Goal: Task Accomplishment & Management: Complete application form

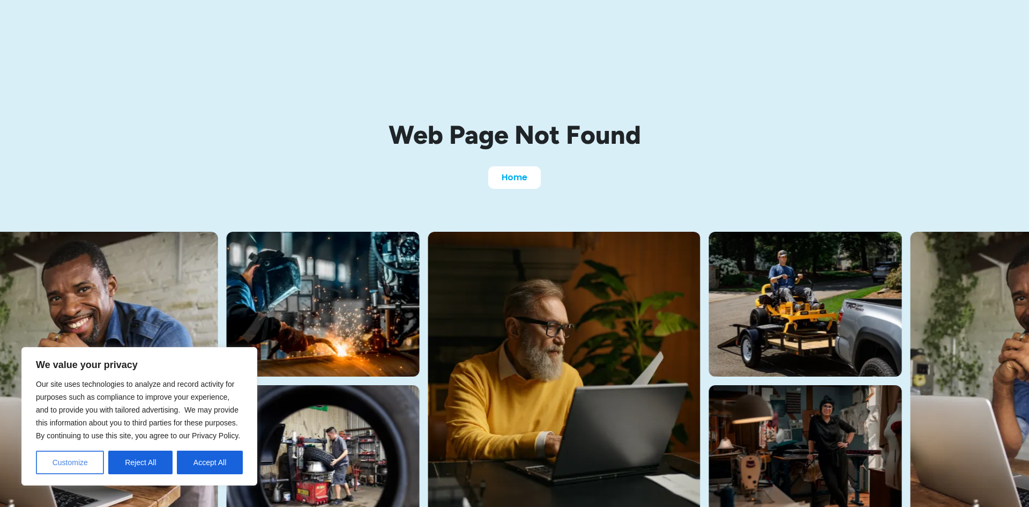
click at [62, 460] on button "Customize" at bounding box center [70, 462] width 68 height 24
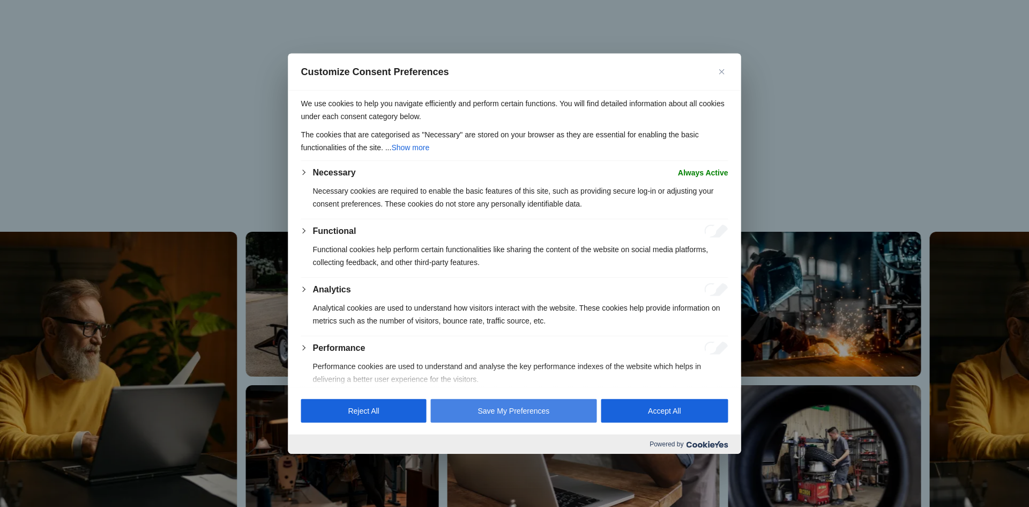
click at [485, 412] on button "Save My Preferences" at bounding box center [514, 411] width 166 height 24
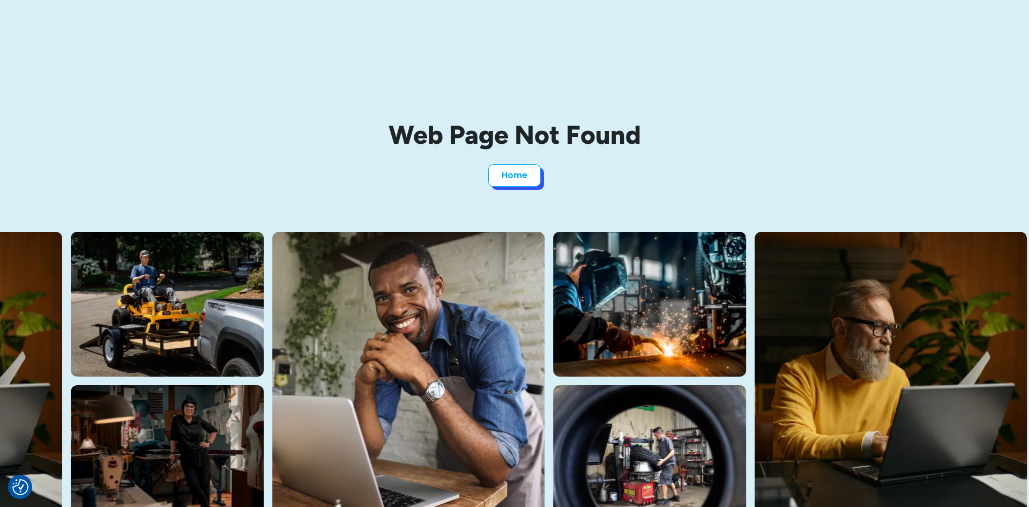
click at [513, 174] on link "Home" at bounding box center [514, 175] width 53 height 23
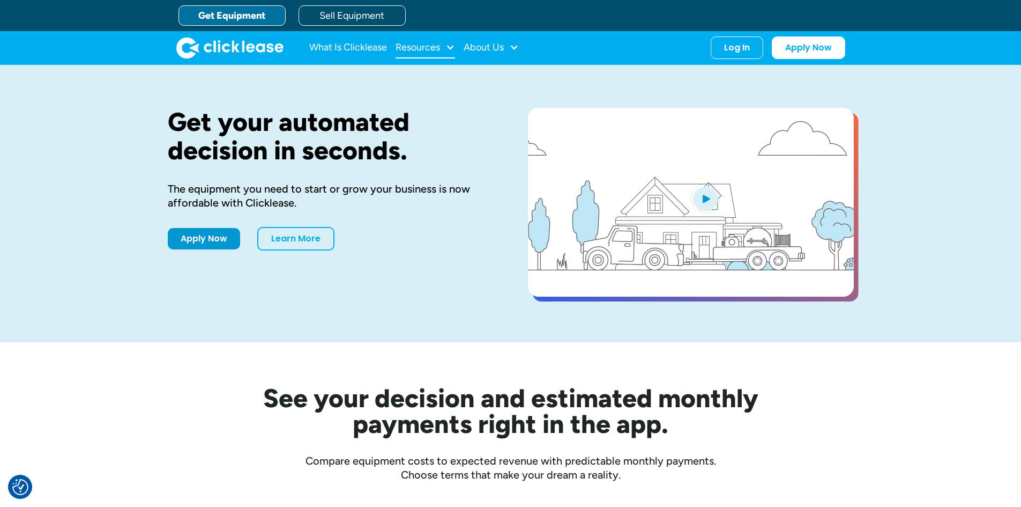
click at [439, 47] on div "Resources" at bounding box center [418, 47] width 44 height 0
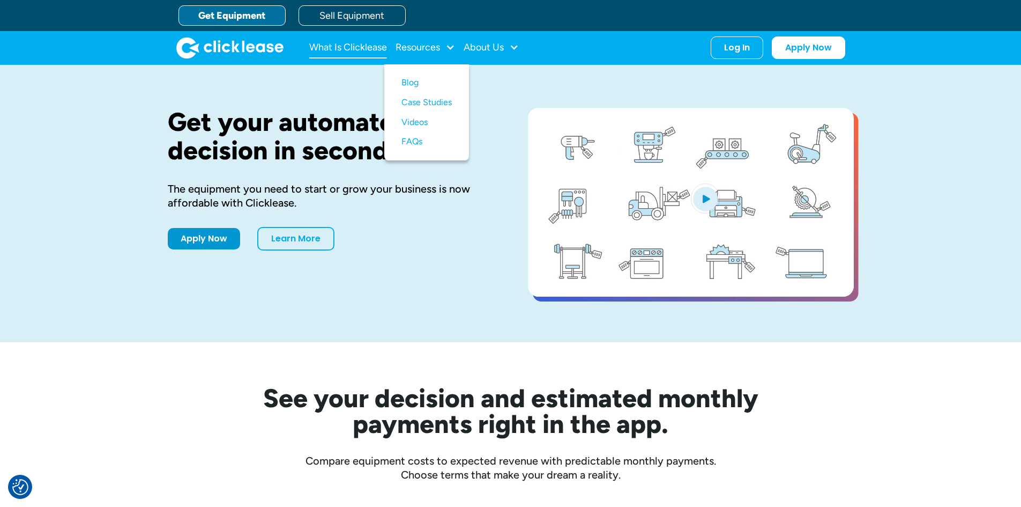
click at [332, 48] on link "What Is Clicklease" at bounding box center [348, 47] width 78 height 21
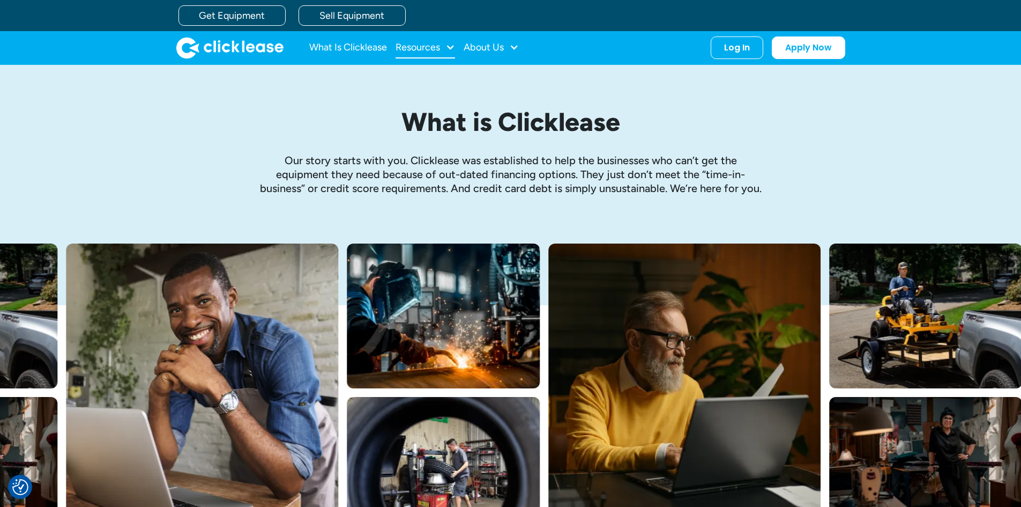
click at [440, 47] on div "Resources" at bounding box center [418, 47] width 44 height 0
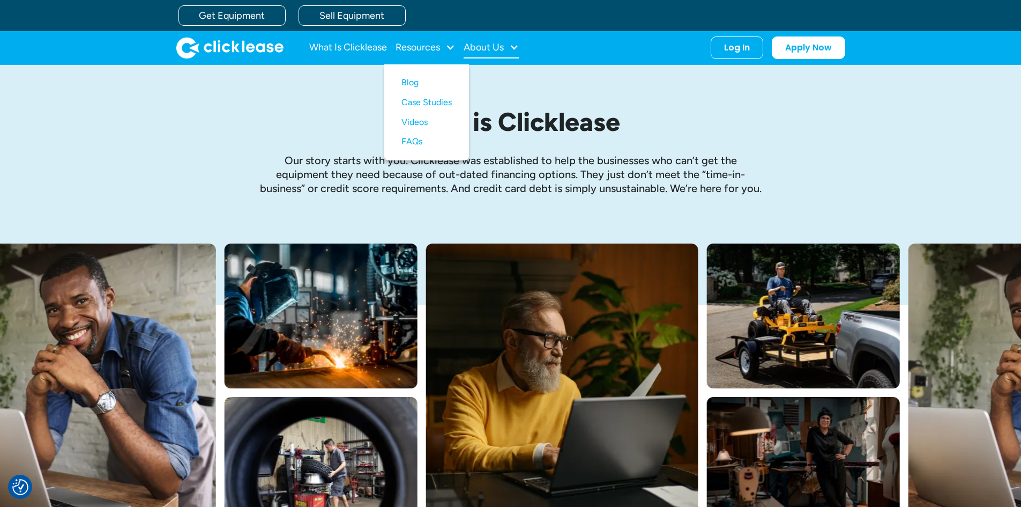
click at [489, 47] on div "About Us" at bounding box center [484, 47] width 40 height 0
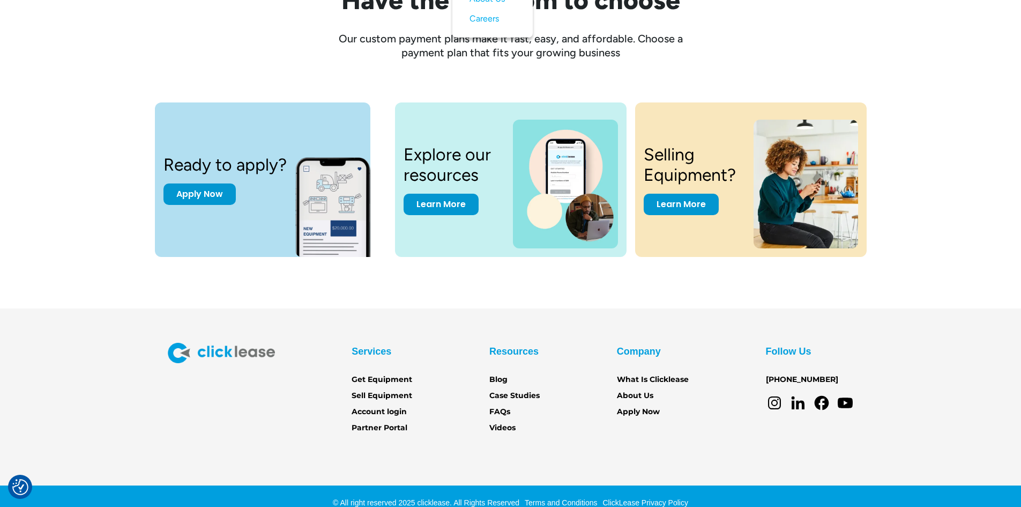
scroll to position [1432, 0]
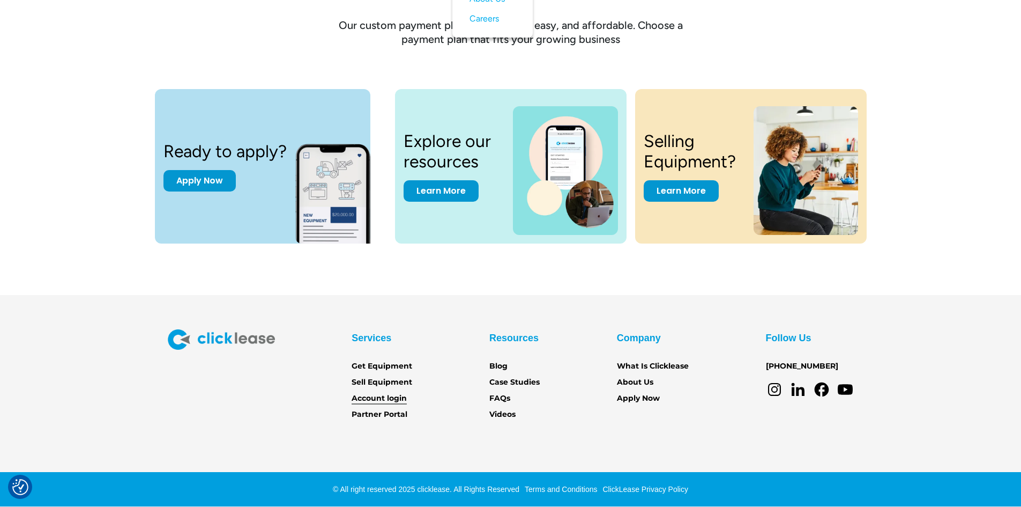
click at [375, 397] on link "Account login" at bounding box center [379, 398] width 55 height 12
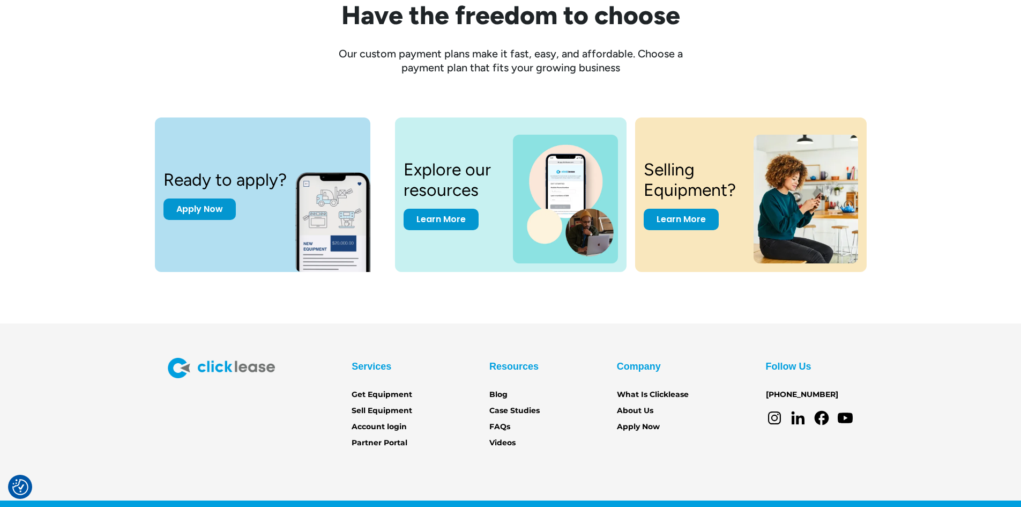
scroll to position [1432, 0]
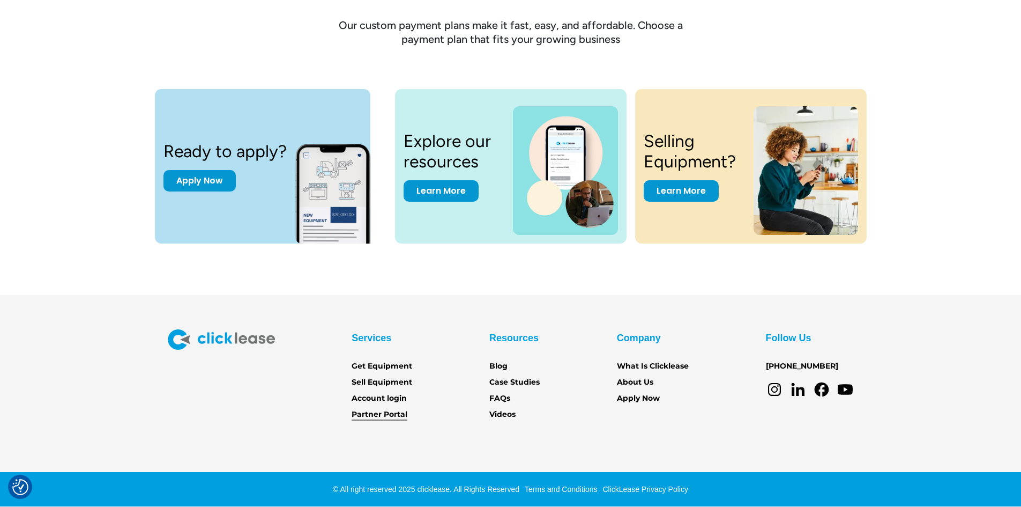
click at [360, 410] on link "Partner Portal" at bounding box center [380, 414] width 56 height 12
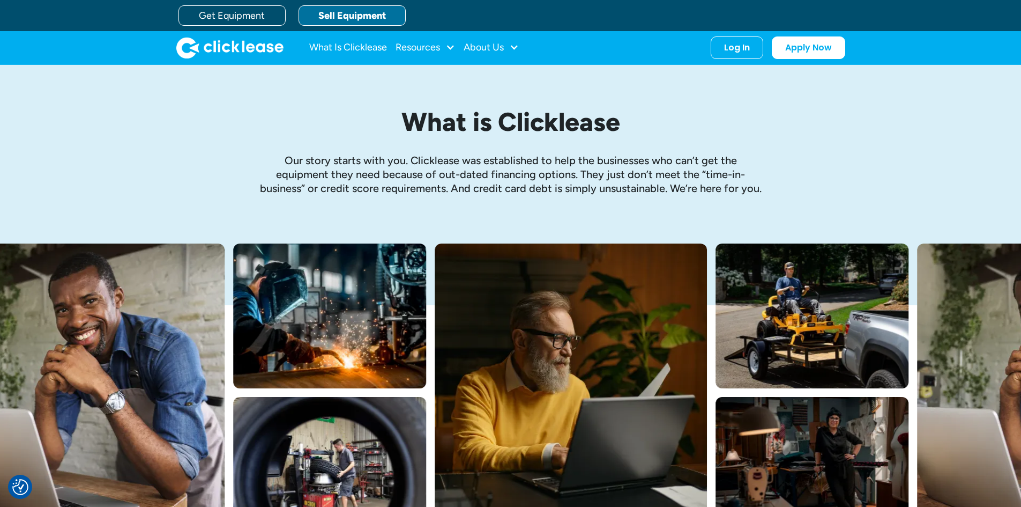
click at [347, 18] on link "Sell Equipment" at bounding box center [352, 15] width 107 height 20
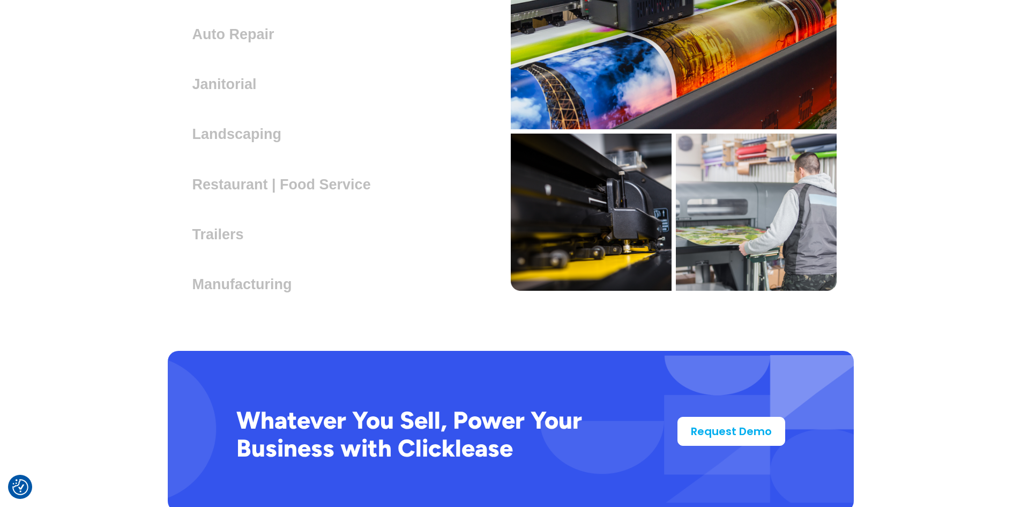
scroll to position [3229, 0]
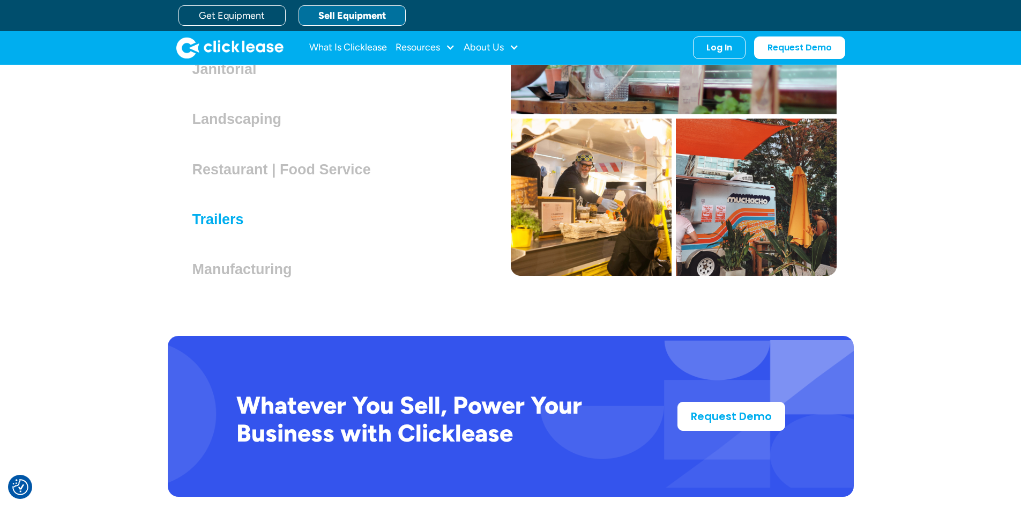
click at [223, 219] on h3 "Trailers" at bounding box center [222, 219] width 60 height 16
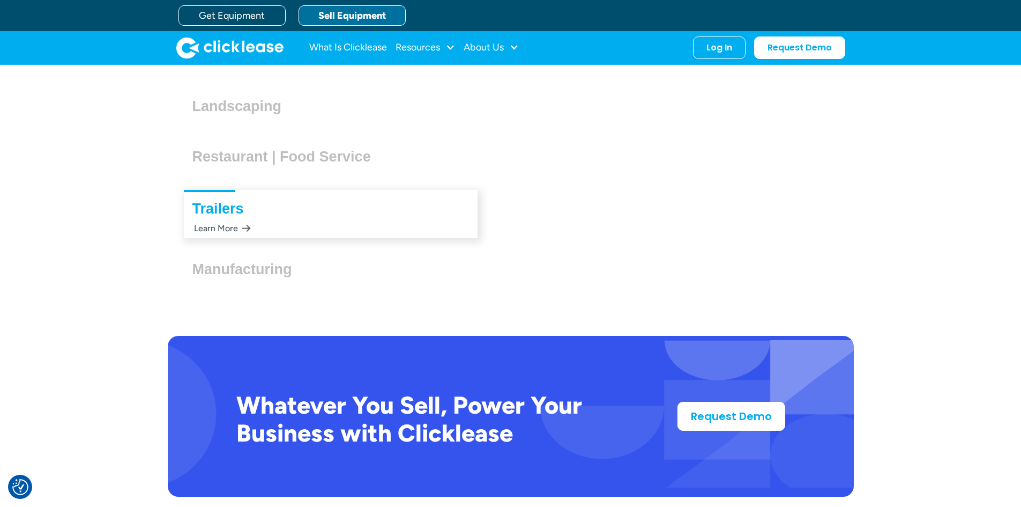
scroll to position [3216, 0]
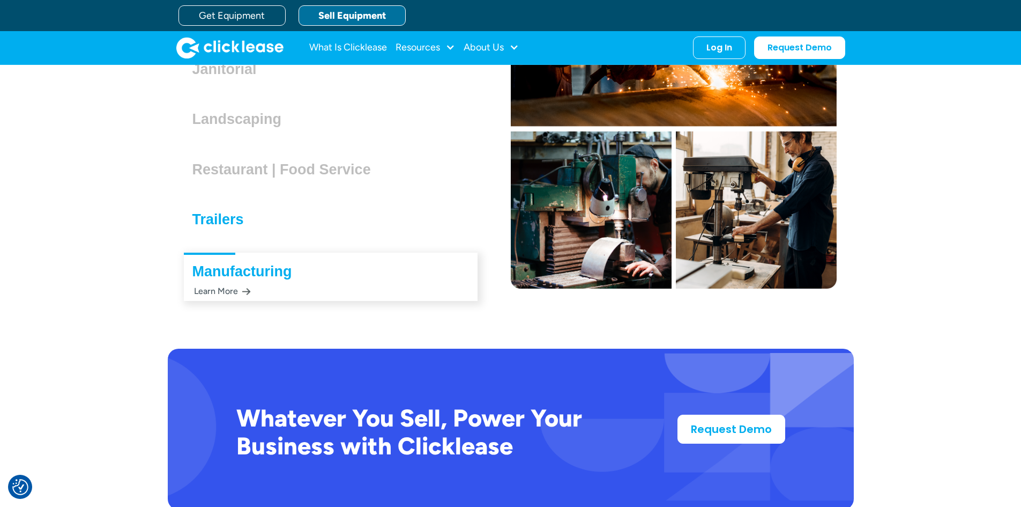
click at [212, 222] on h3 "Trailers" at bounding box center [222, 219] width 60 height 16
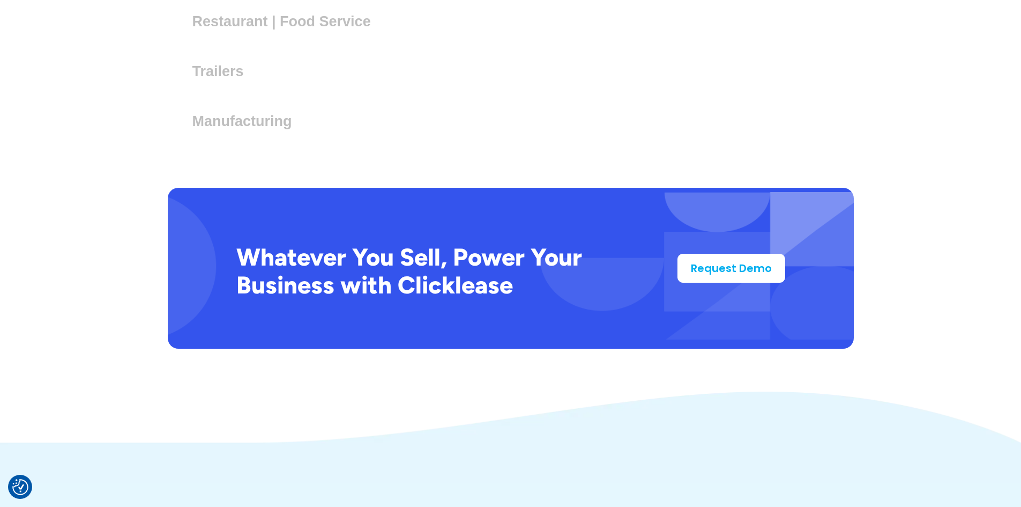
scroll to position [3390, 0]
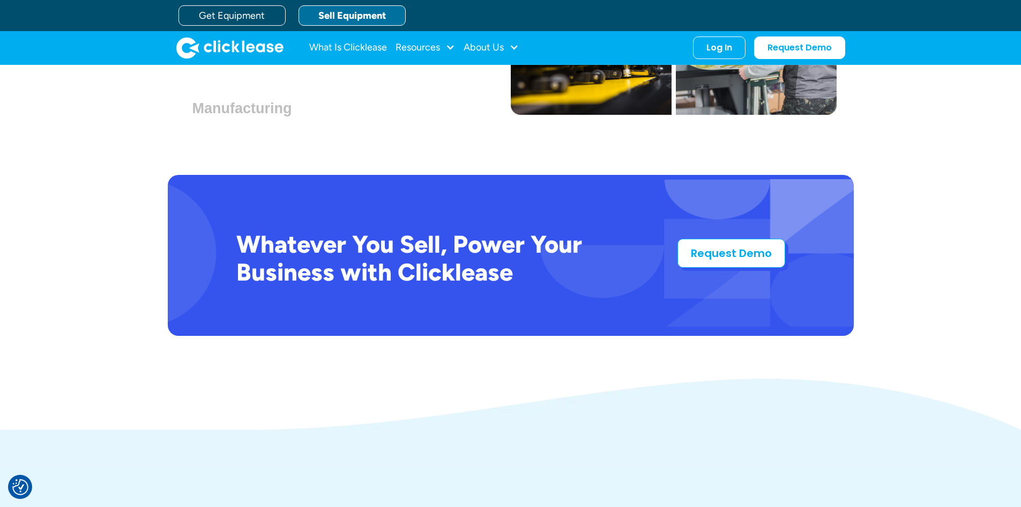
click at [727, 258] on link "Request Demo" at bounding box center [731, 253] width 108 height 29
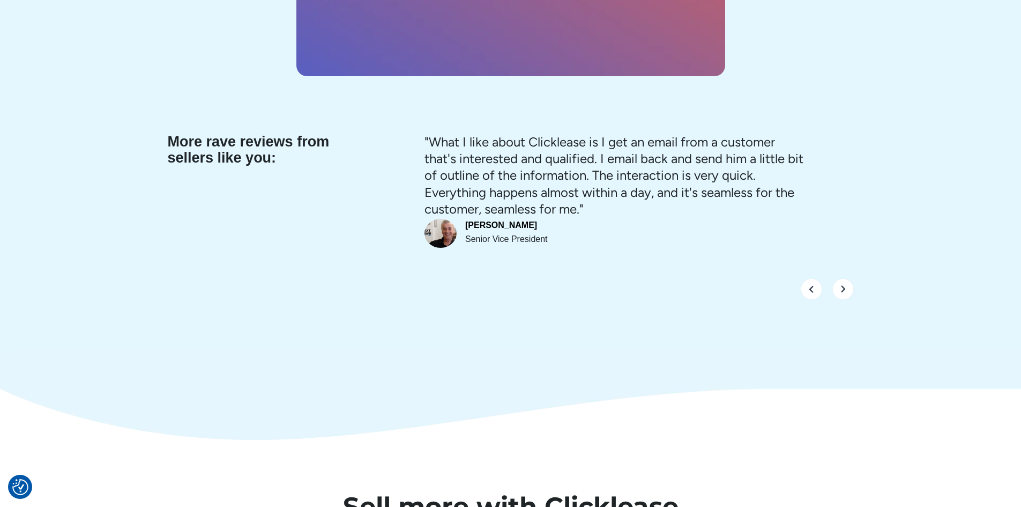
scroll to position [4206, 0]
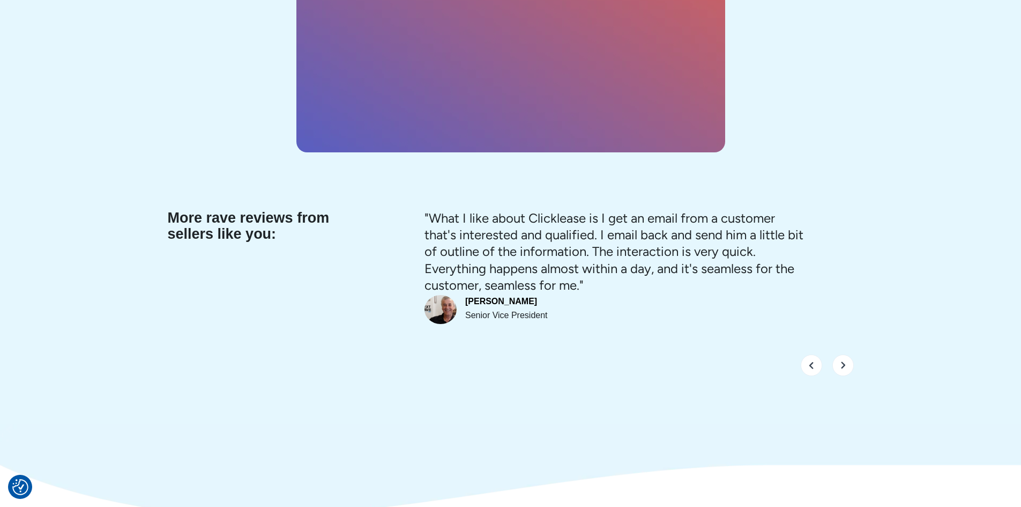
scroll to position [4126, 0]
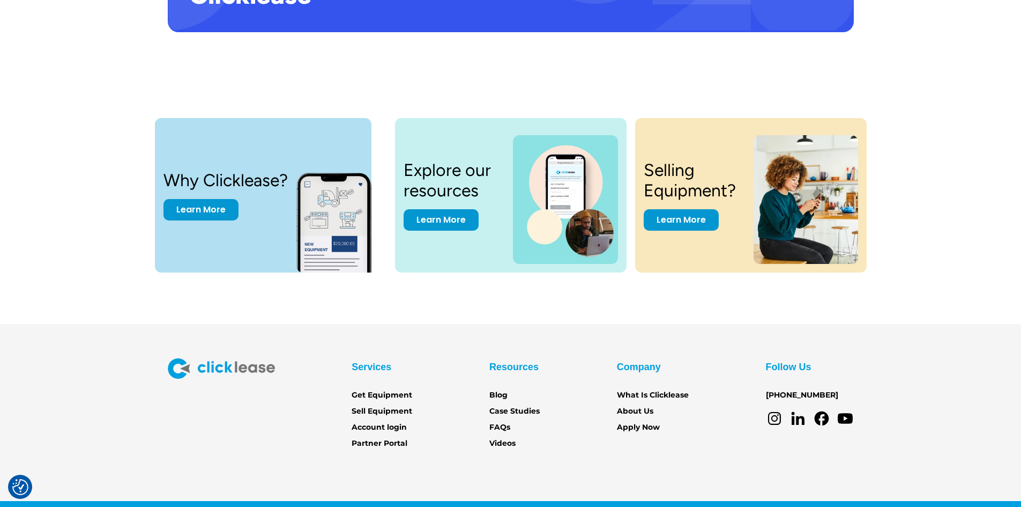
scroll to position [2198, 0]
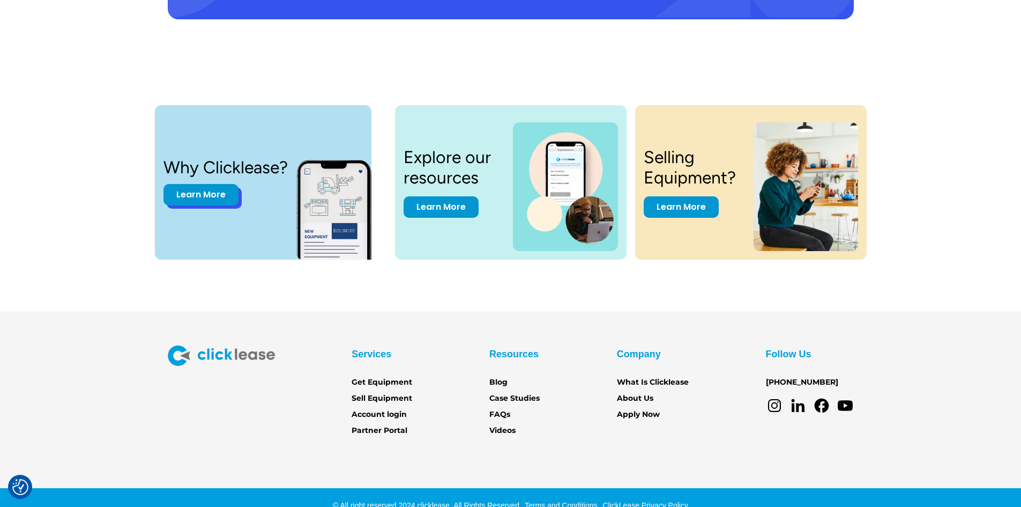
click at [208, 196] on link "Learn More" at bounding box center [200, 194] width 75 height 21
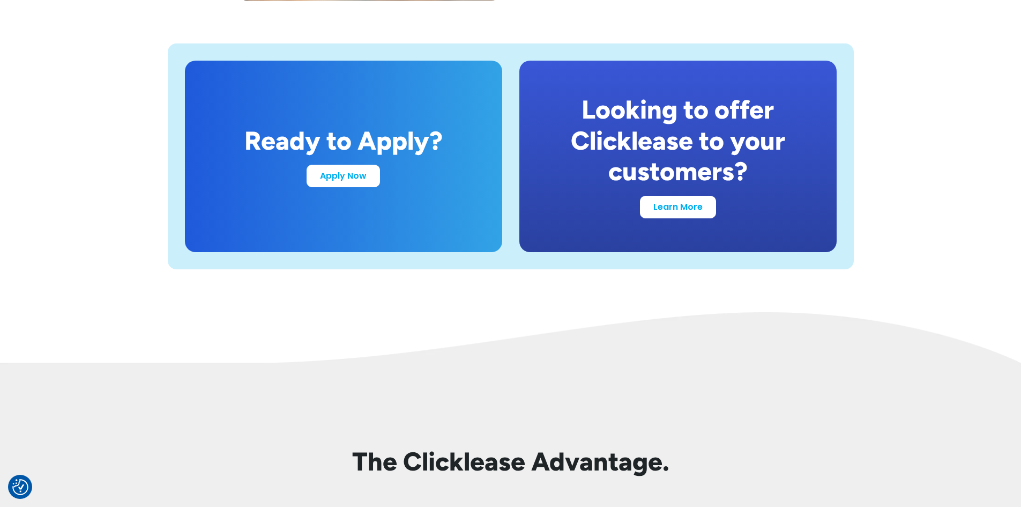
scroll to position [2090, 0]
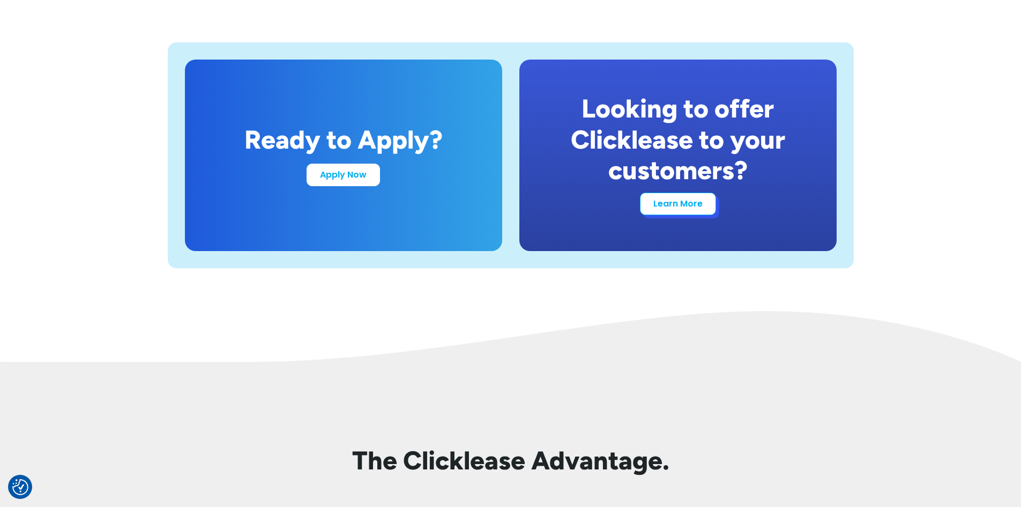
click at [683, 202] on link "Learn More" at bounding box center [678, 203] width 76 height 23
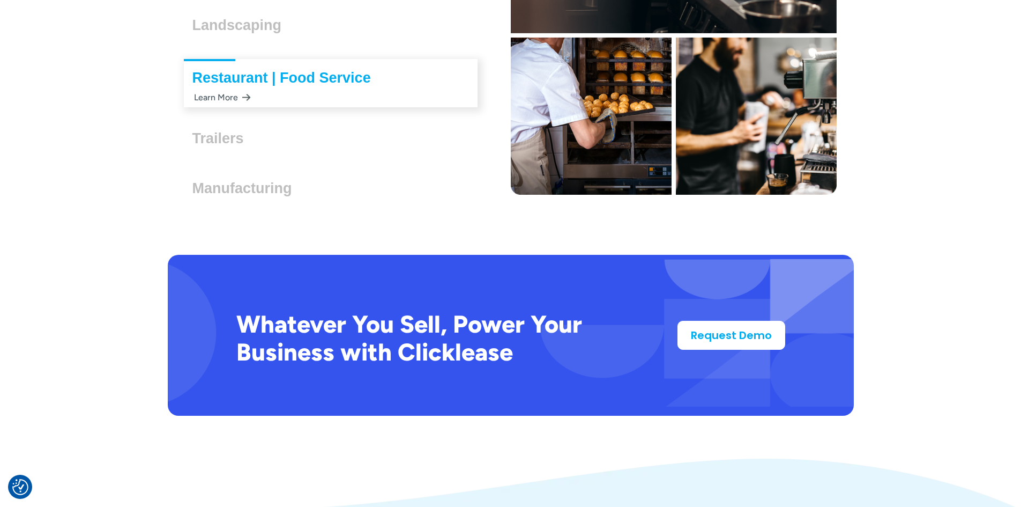
scroll to position [3323, 0]
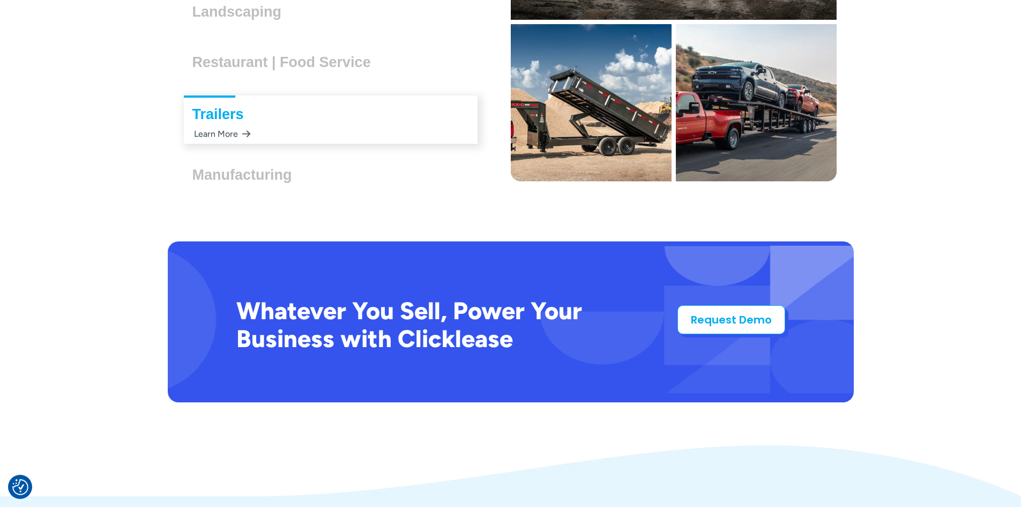
click at [751, 325] on link "Request Demo" at bounding box center [731, 319] width 108 height 29
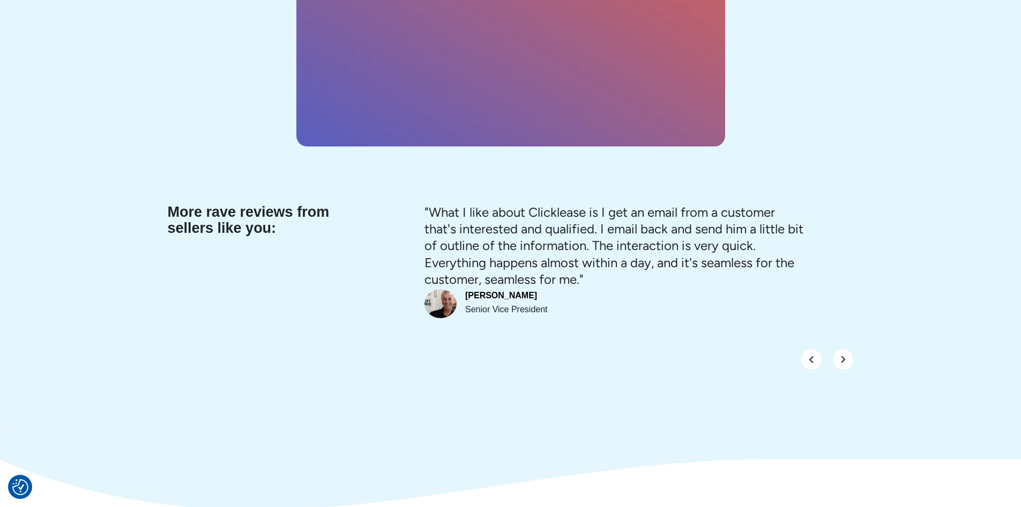
scroll to position [4126, 0]
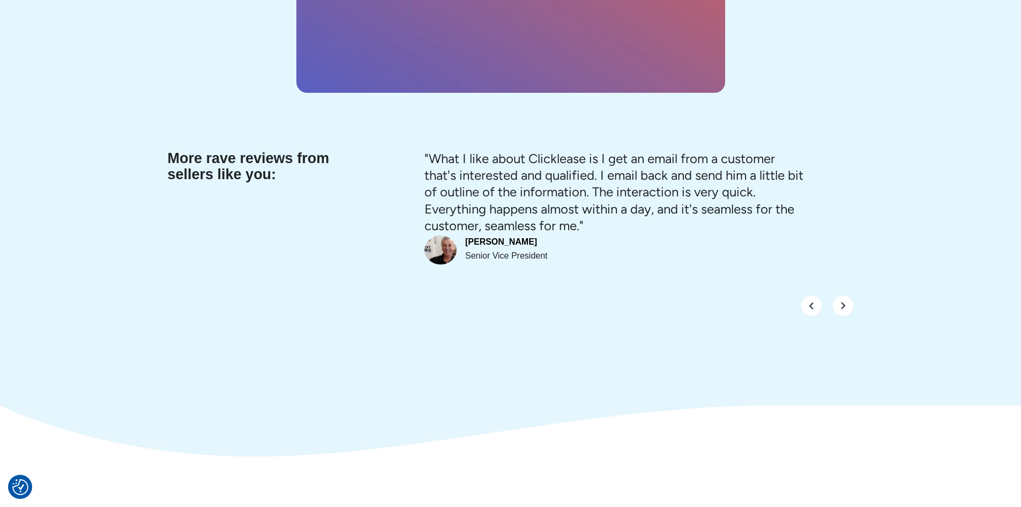
scroll to position [4126, 0]
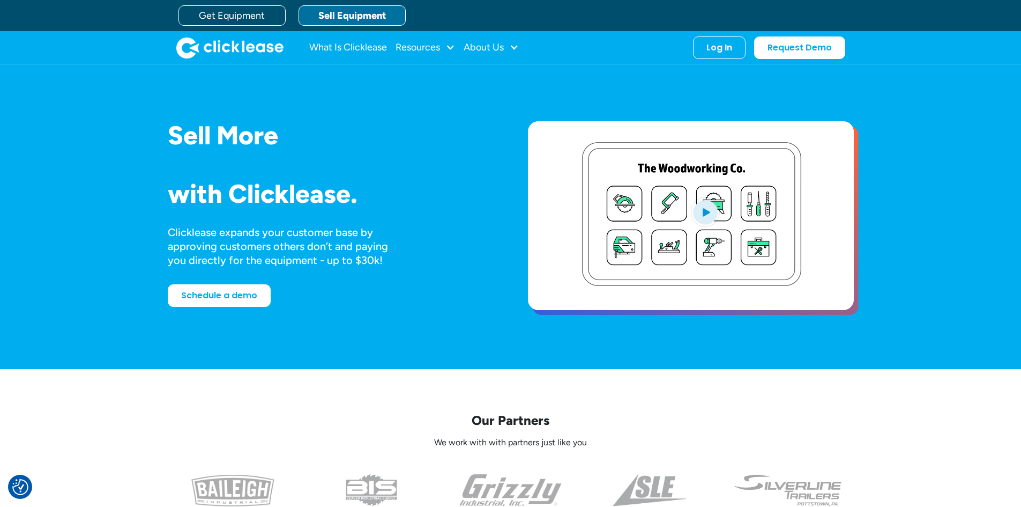
scroll to position [4126, 0]
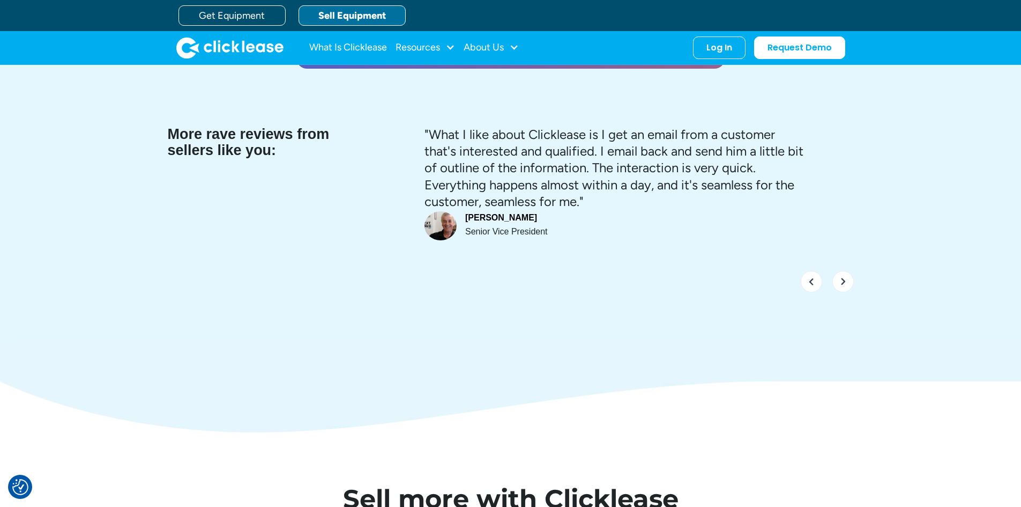
scroll to position [4150, 0]
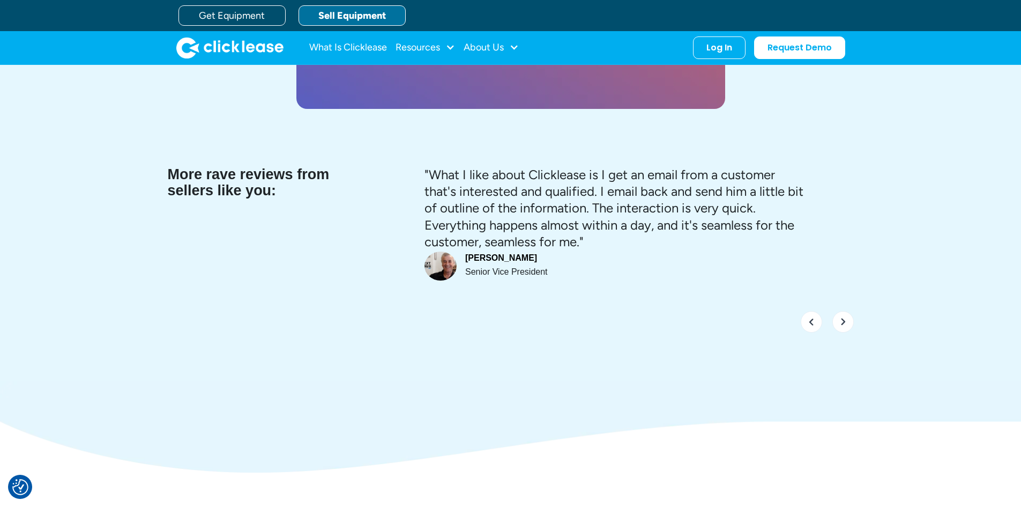
click at [841, 311] on img "next slide" at bounding box center [842, 321] width 21 height 21
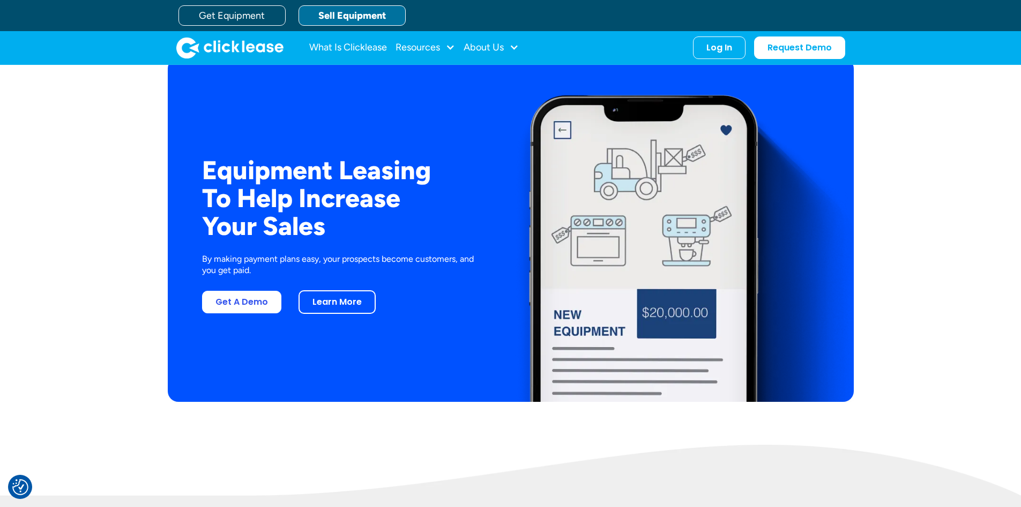
scroll to position [1970, 0]
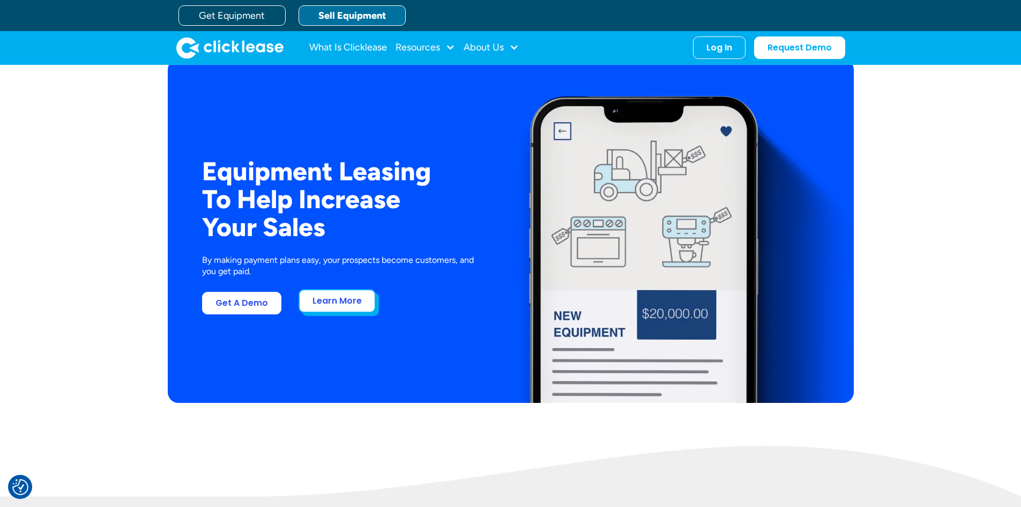
click at [322, 304] on link "Learn More" at bounding box center [337, 301] width 77 height 24
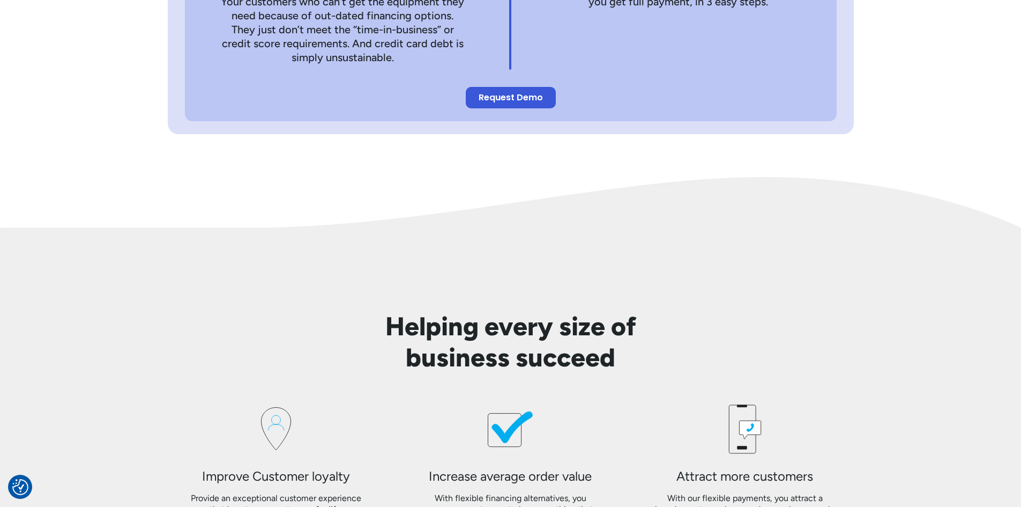
scroll to position [697, 0]
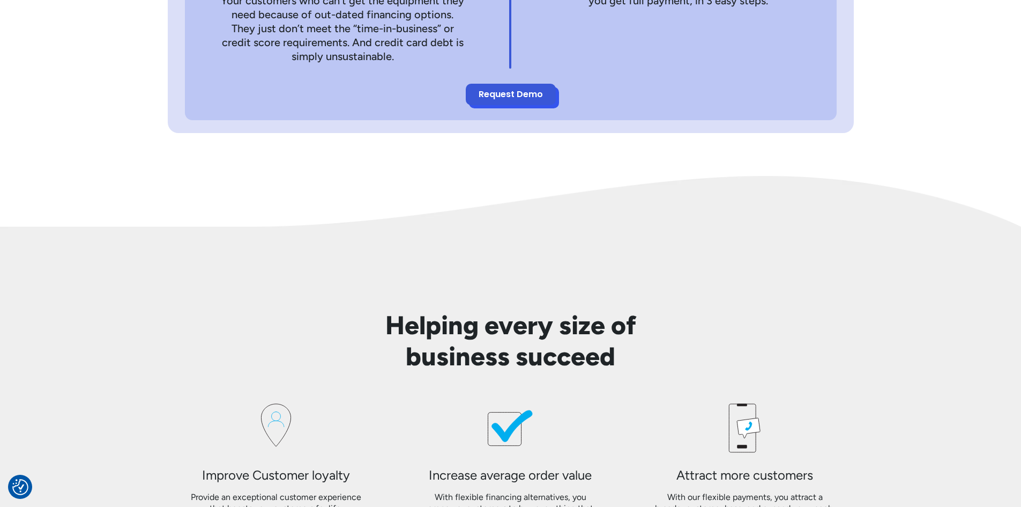
click at [528, 89] on link "Request Demo" at bounding box center [511, 94] width 90 height 21
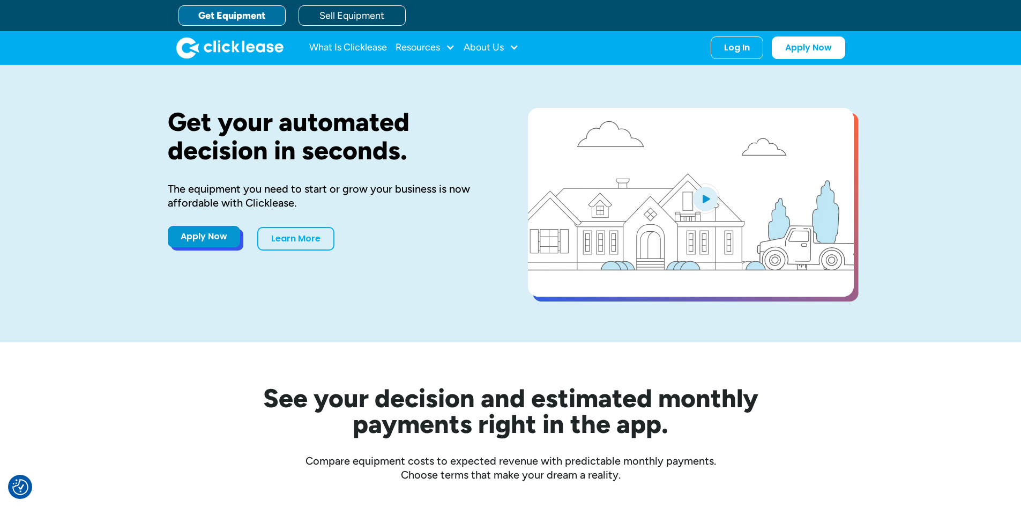
click at [195, 230] on link "Apply Now" at bounding box center [204, 236] width 72 height 21
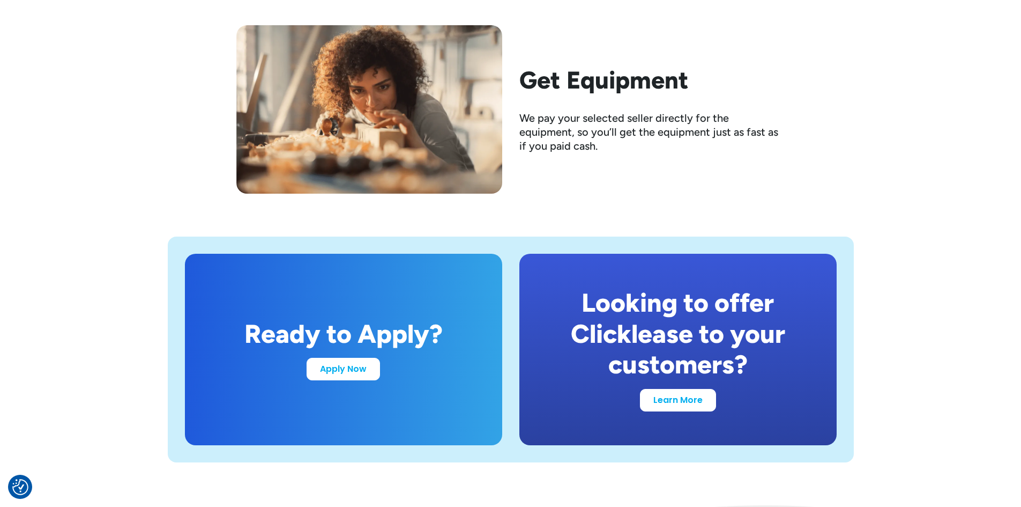
scroll to position [1930, 0]
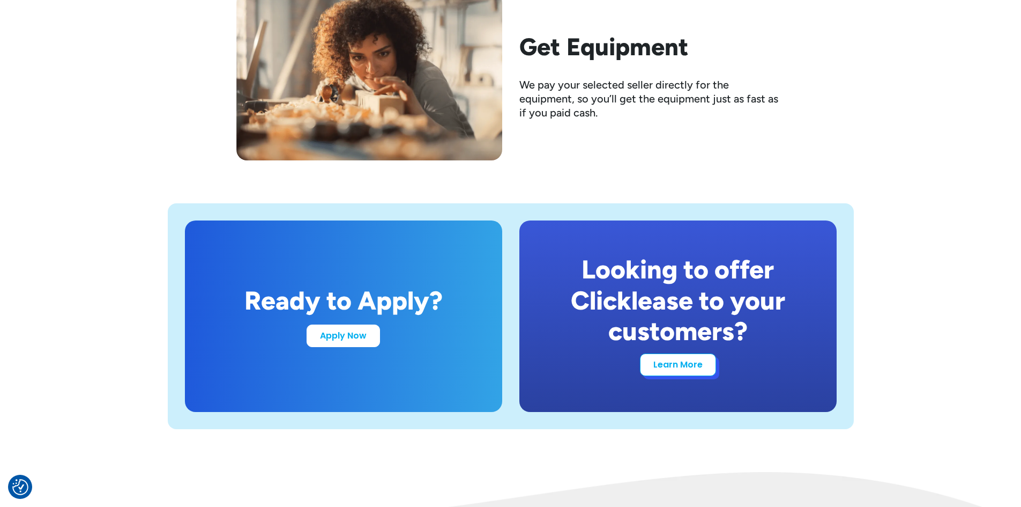
click at [683, 368] on link "Learn More" at bounding box center [678, 364] width 76 height 23
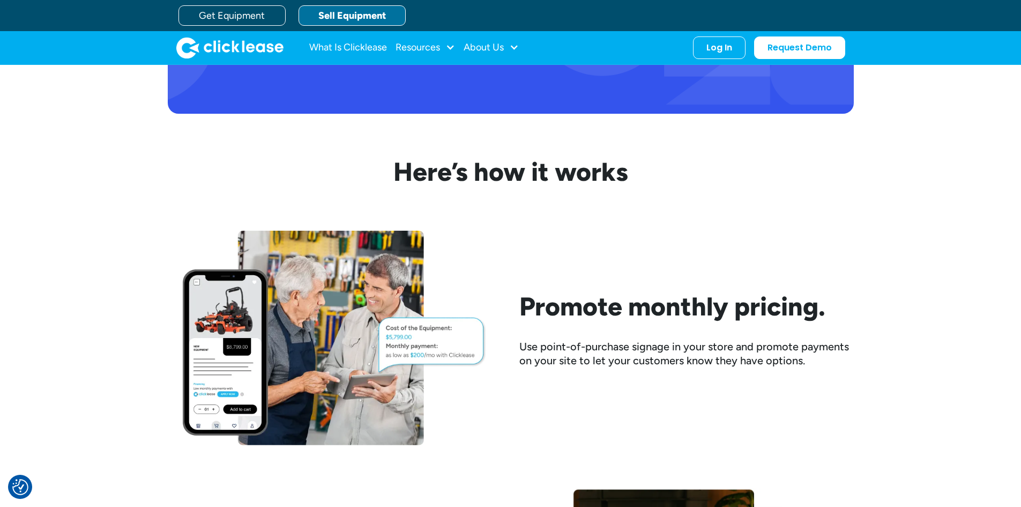
scroll to position [858, 0]
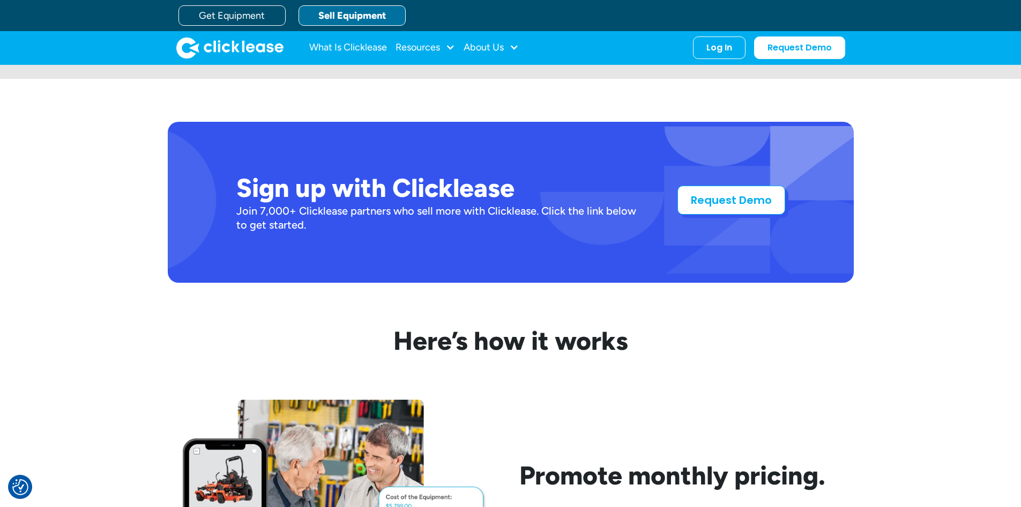
click at [716, 205] on link "Request Demo" at bounding box center [731, 199] width 108 height 29
